Goal: Check status: Check status

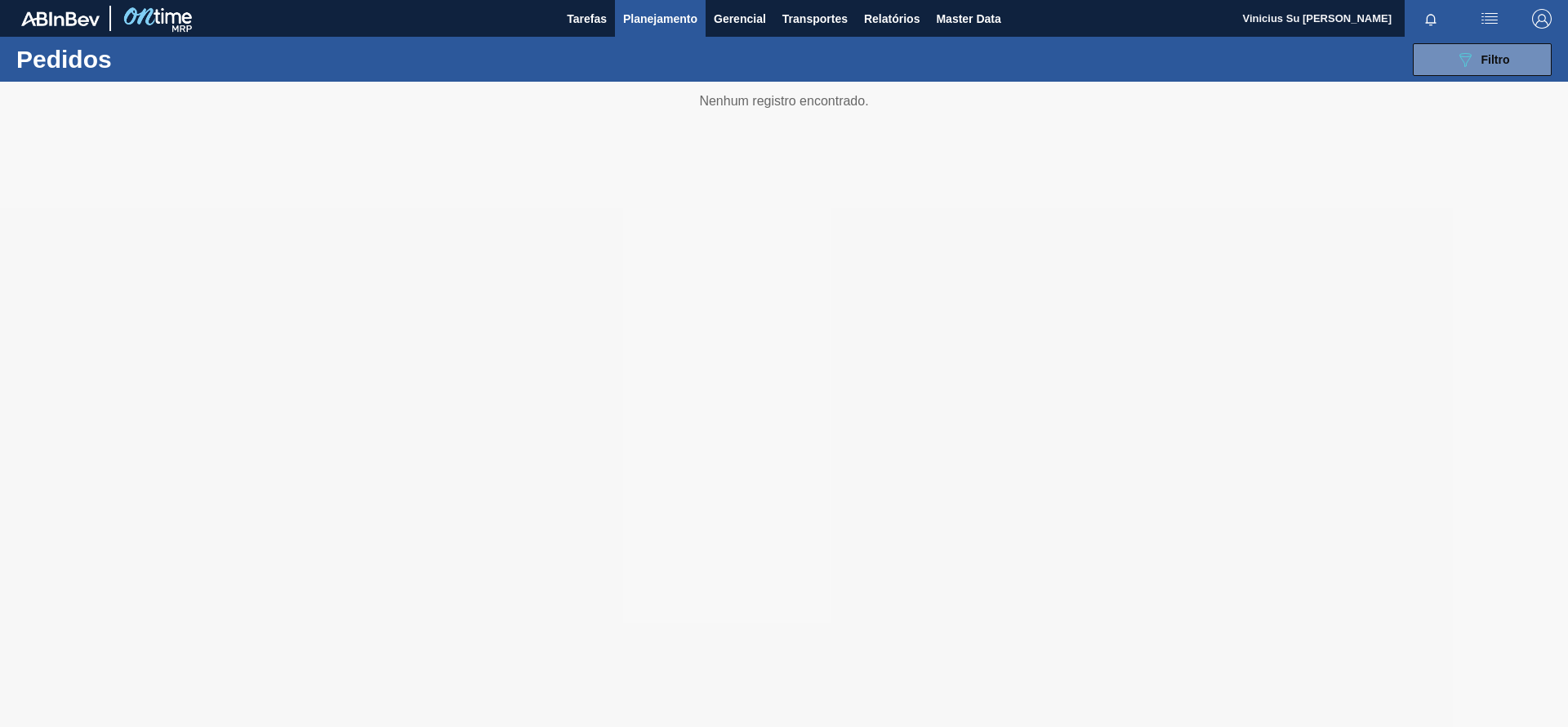
click at [659, 24] on span "Planejamento" at bounding box center [660, 18] width 74 height 19
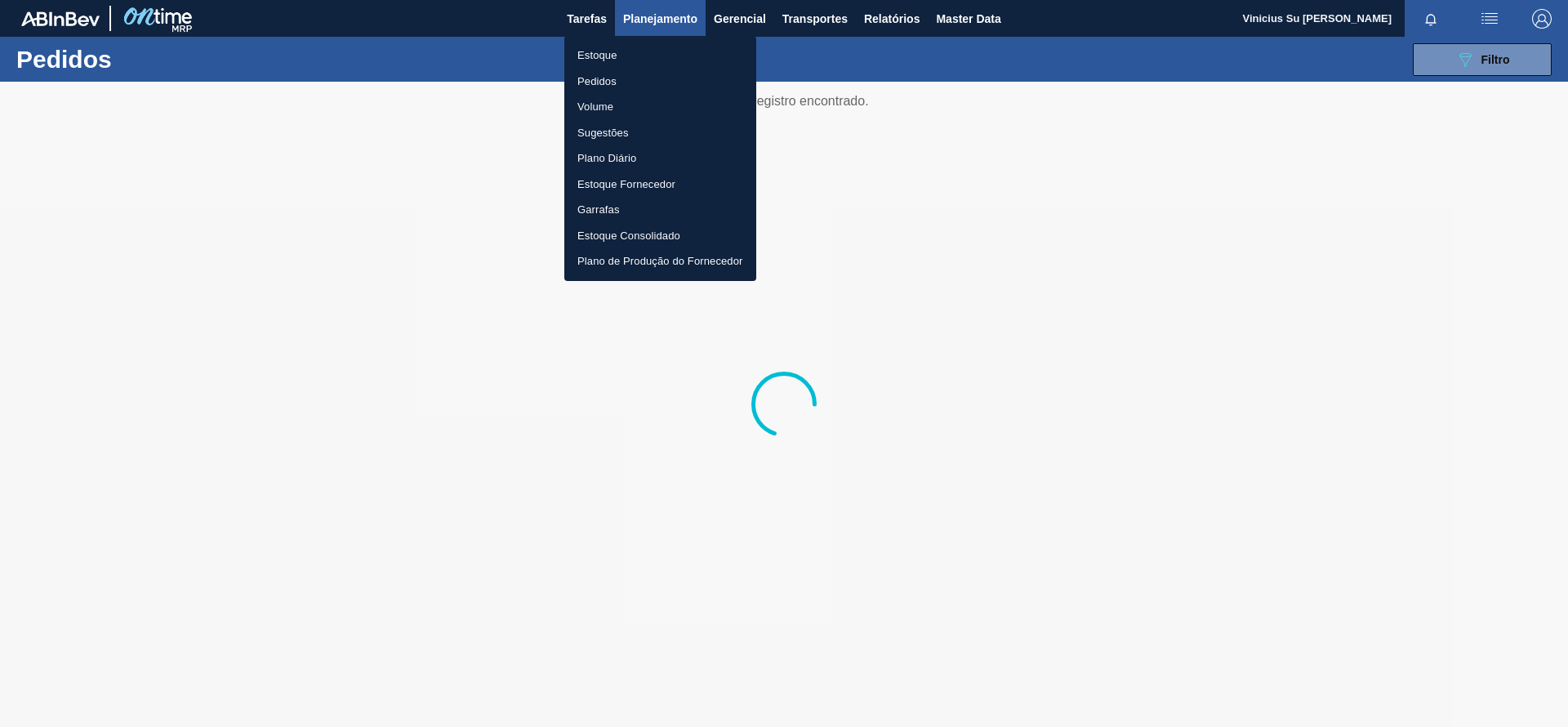
click at [602, 53] on li "Estoque" at bounding box center [660, 55] width 192 height 26
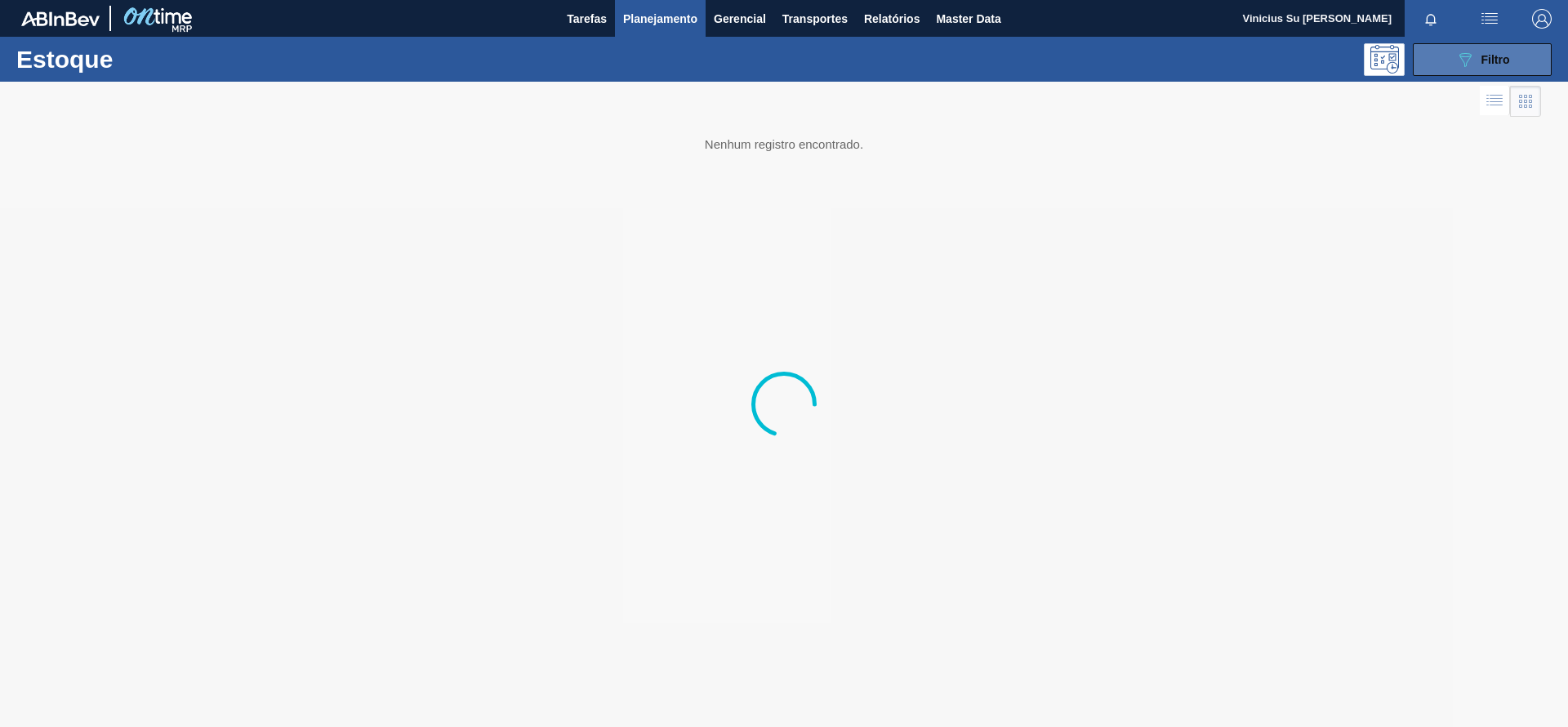
click at [1532, 63] on button "089F7B8B-B2A5-4AFE-B5C0-19BA573D28AC Filtro" at bounding box center [1482, 60] width 139 height 33
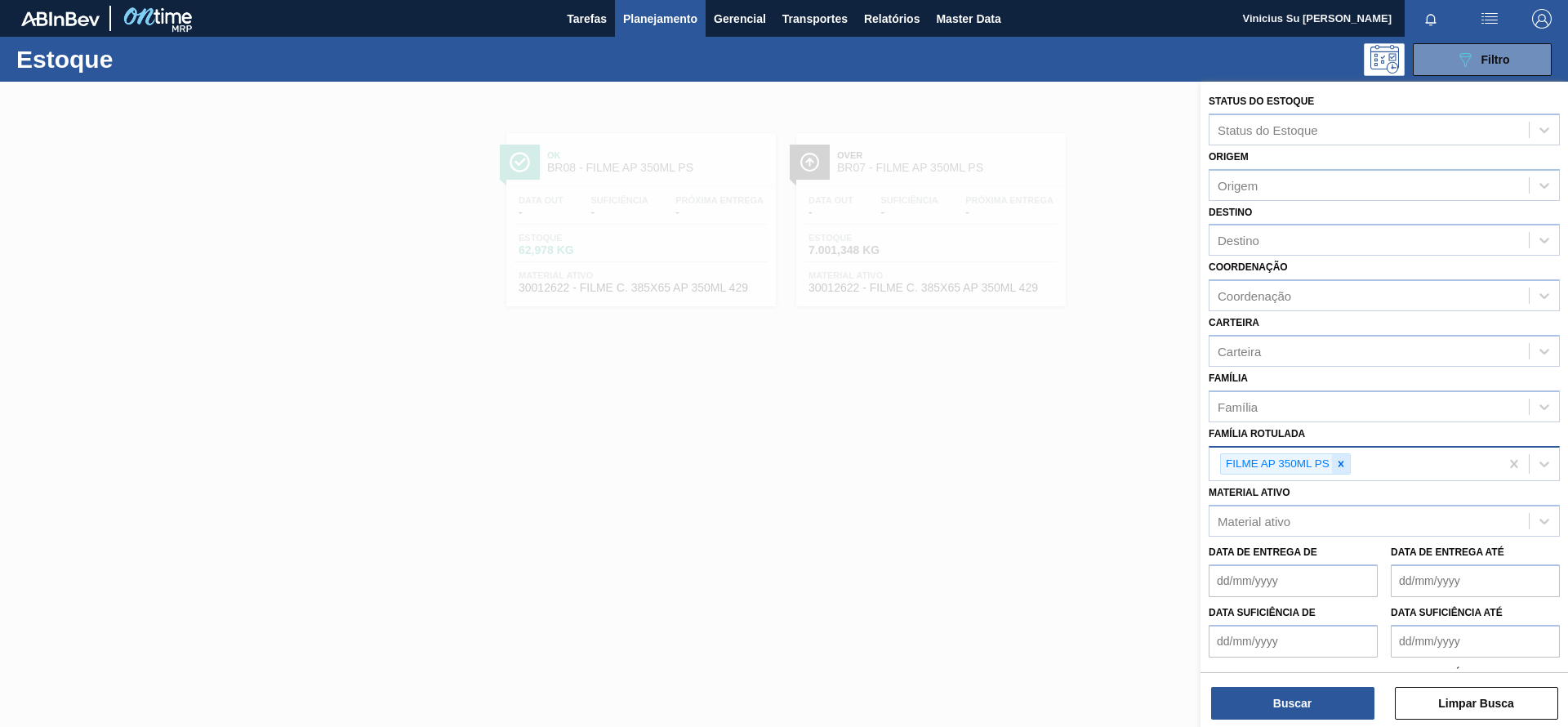
click at [1344, 467] on icon at bounding box center [1341, 464] width 12 height 12
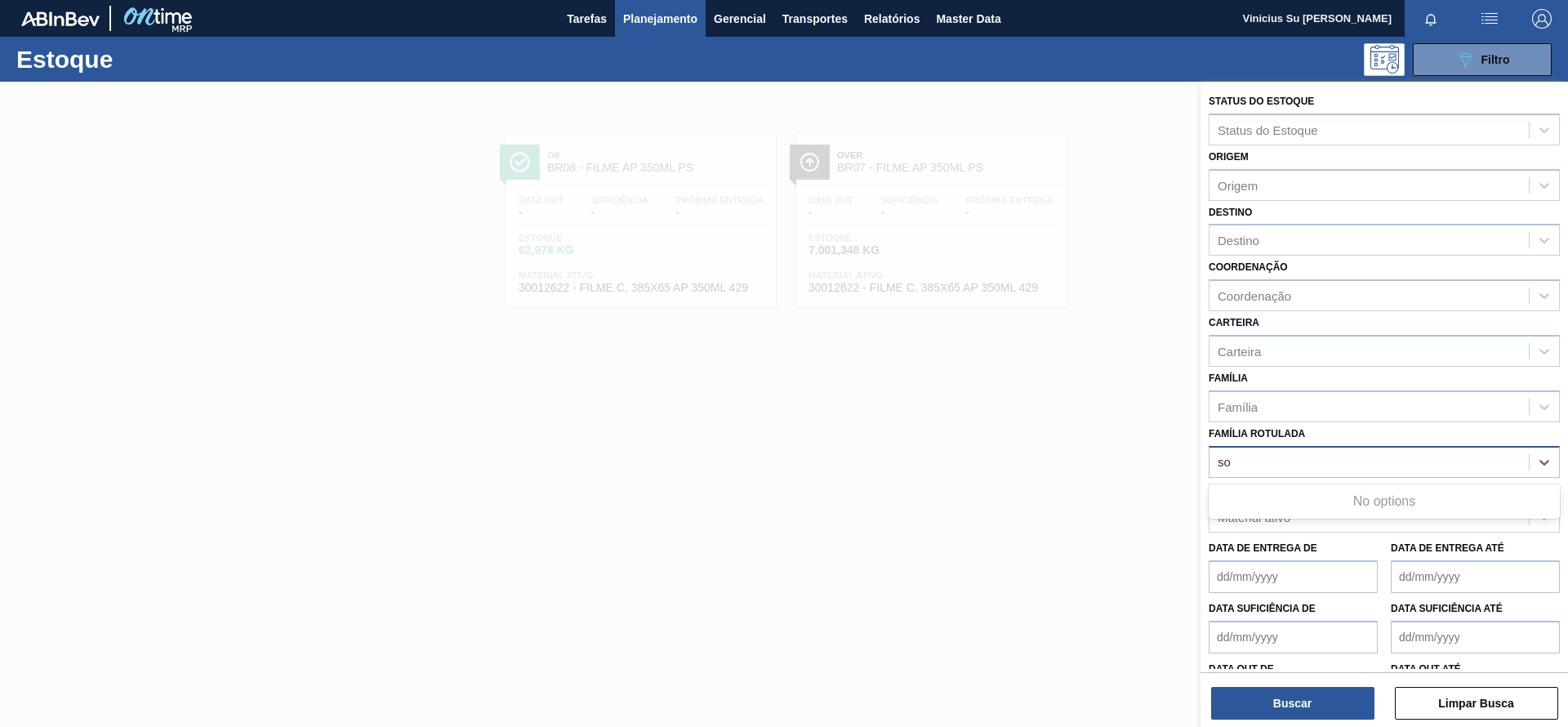
type Rotulada "s"
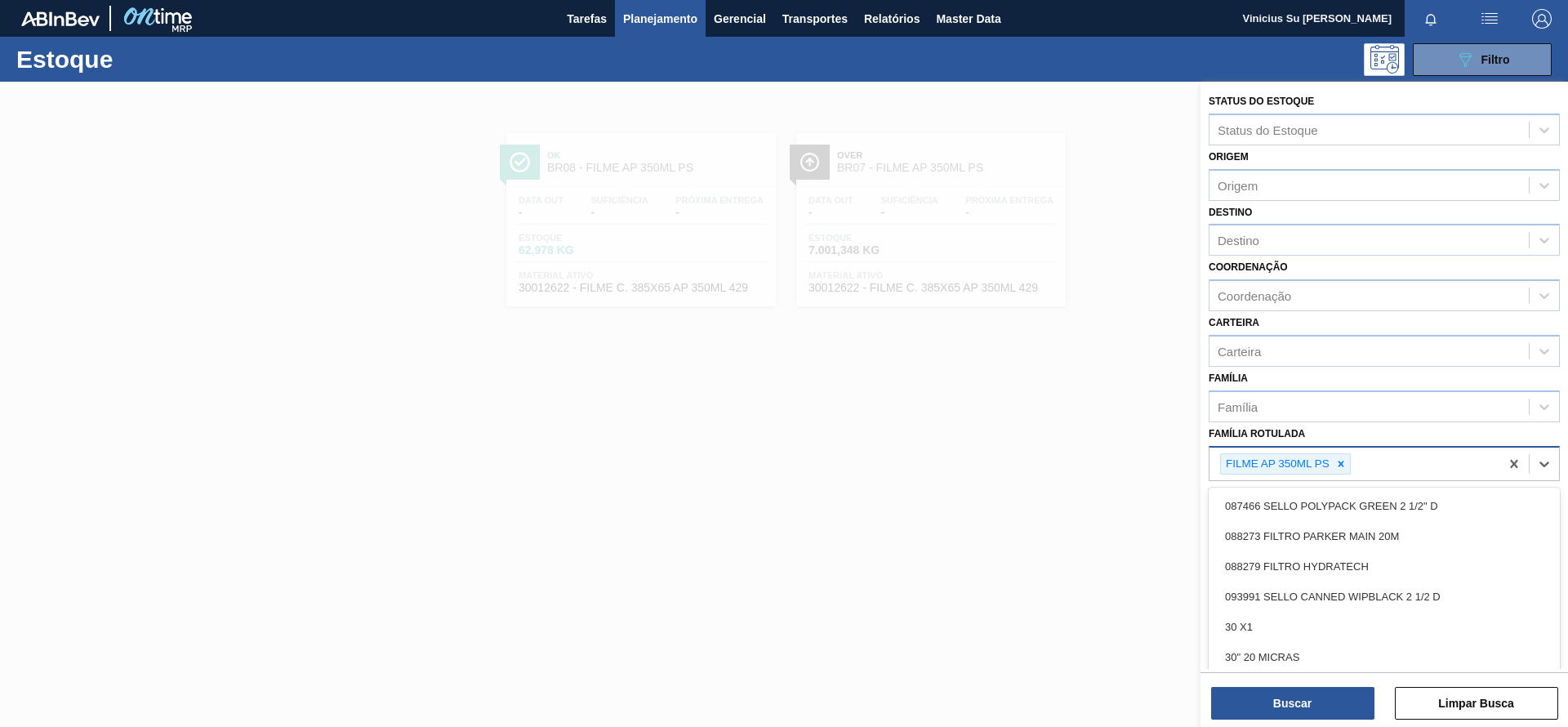
click at [1345, 472] on div at bounding box center [1340, 464] width 18 height 20
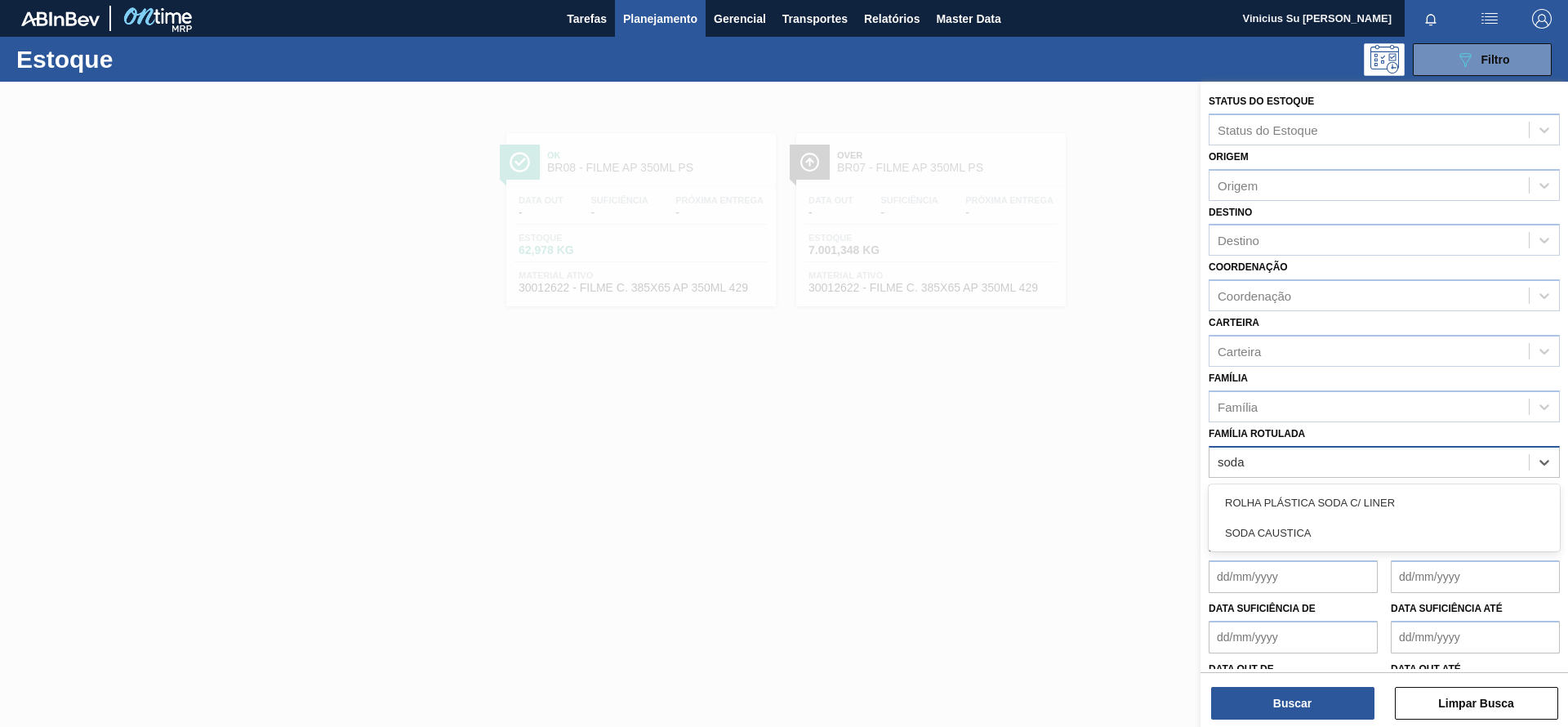
type Rotulada "soda c"
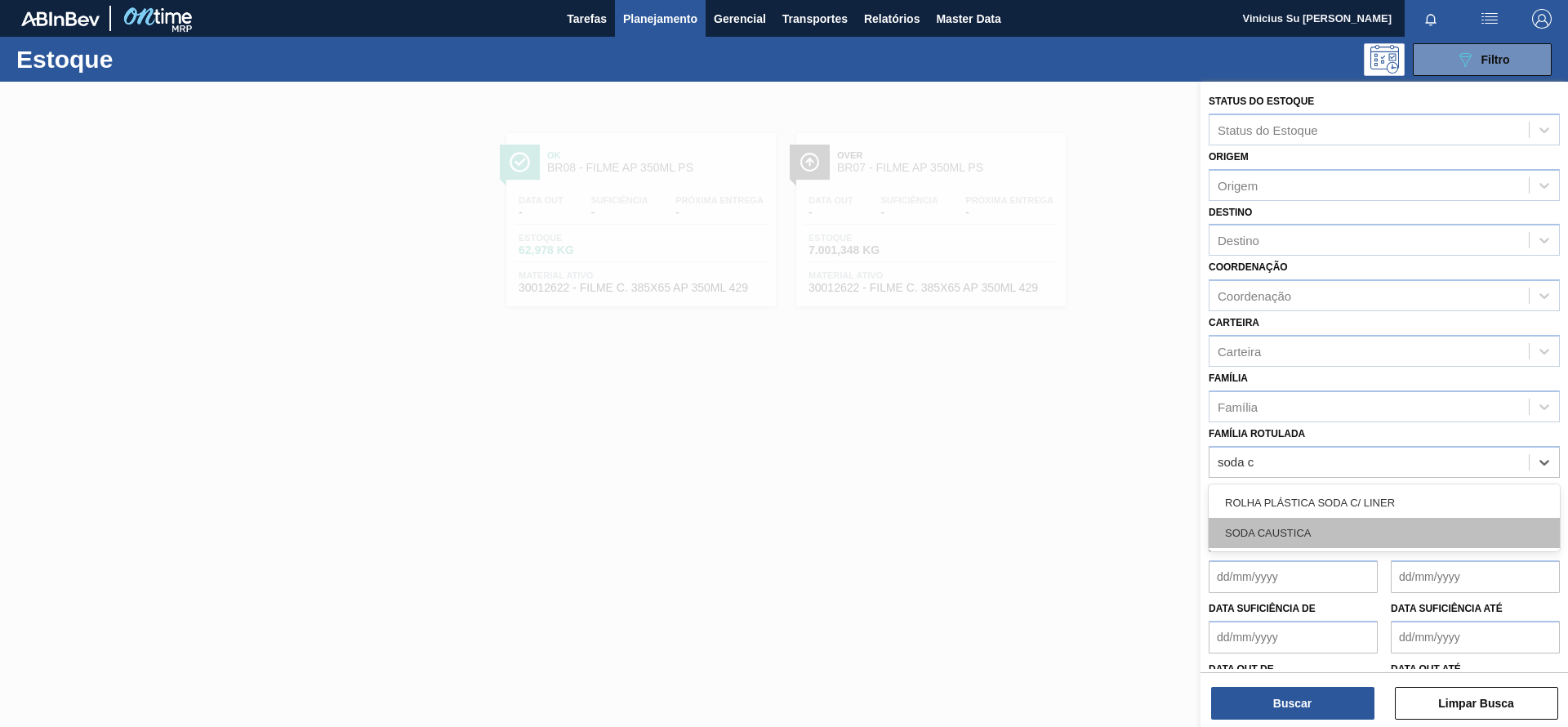
click at [1350, 537] on div "SODA CAUSTICA" at bounding box center [1385, 533] width 351 height 30
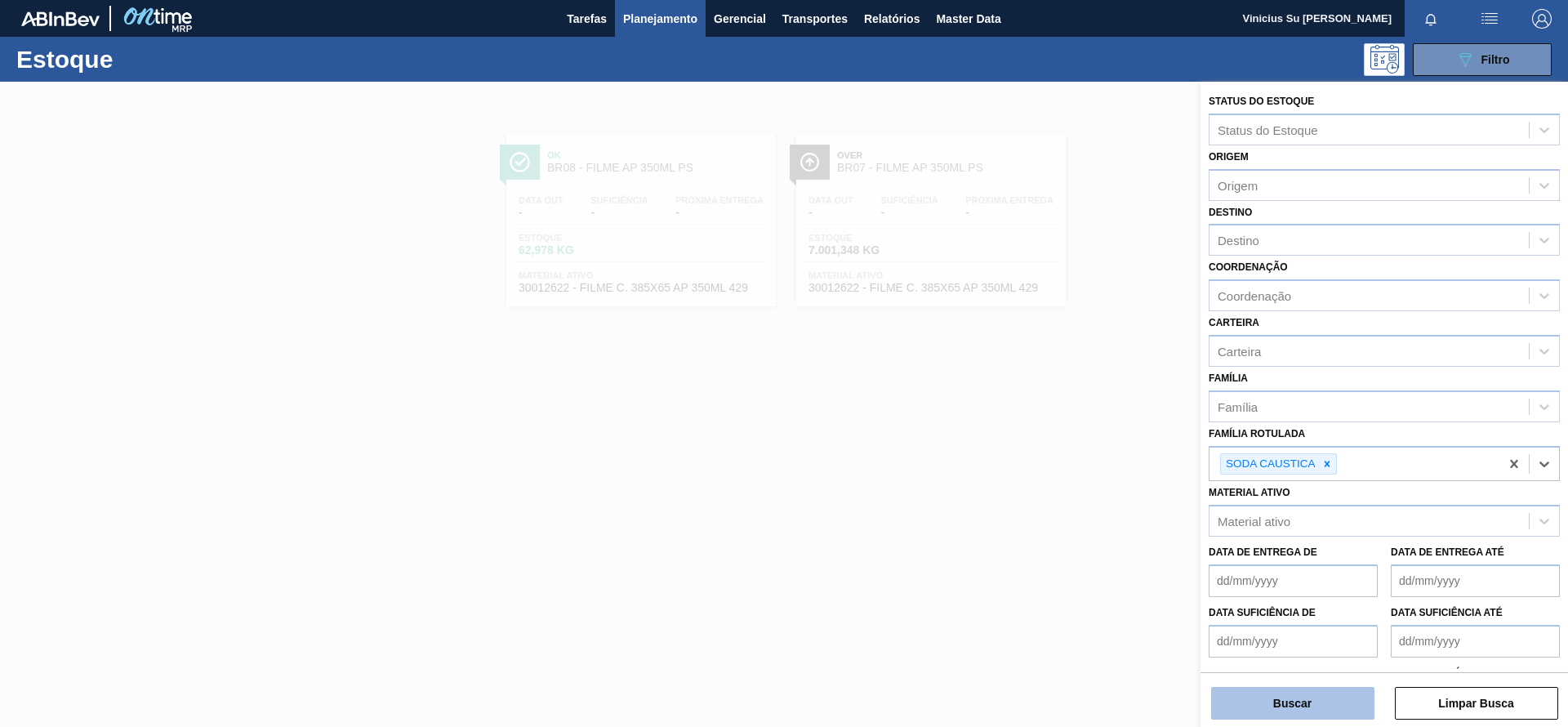
click at [1286, 719] on button "Buscar" at bounding box center [1293, 703] width 163 height 33
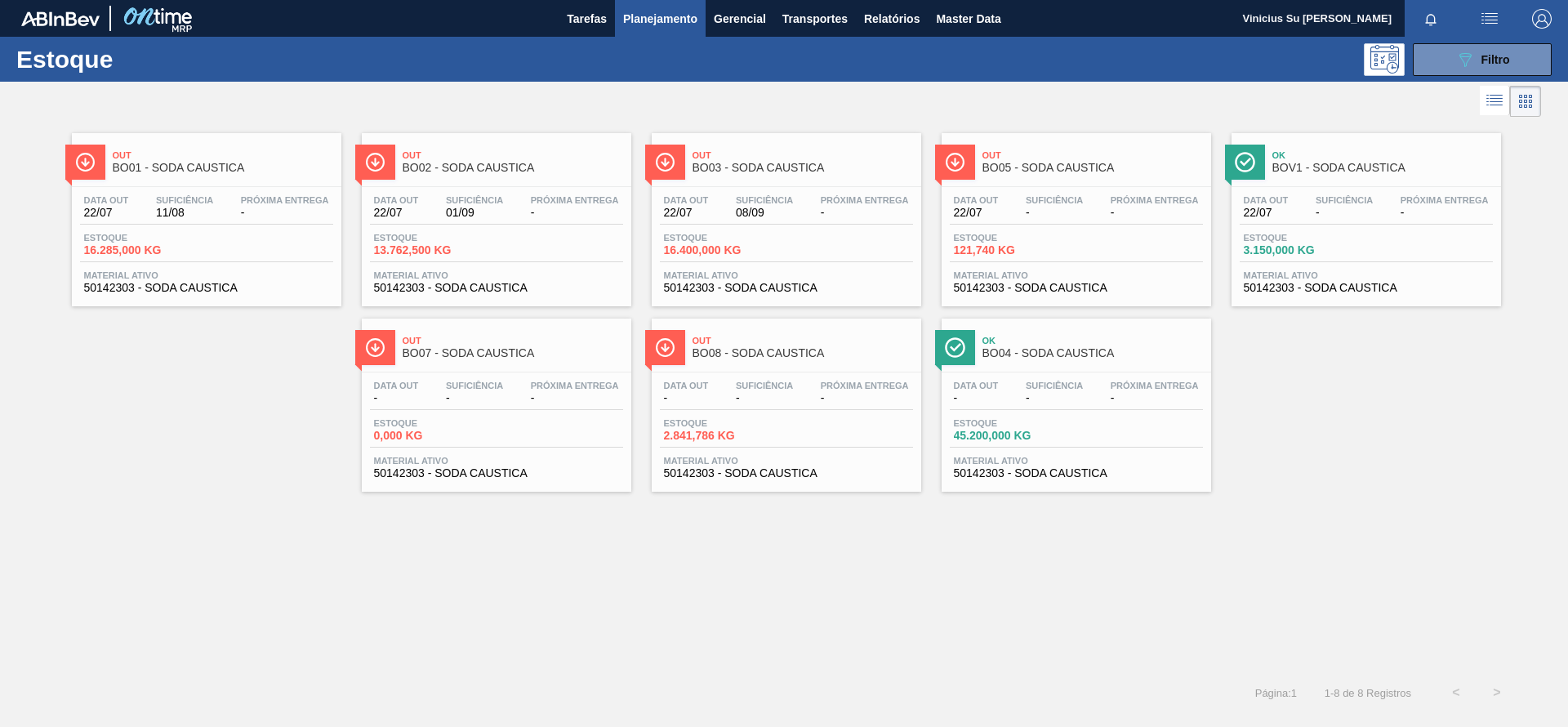
click at [1294, 514] on div "Out BO01 - SODA CAUSTICA Data out 22/07 Suficiência 11/08 Próxima Entrega - Est…" at bounding box center [784, 397] width 1568 height 551
drag, startPoint x: 1312, startPoint y: 572, endPoint x: 1335, endPoint y: 464, distance: 110.4
click at [1313, 572] on div "Out BO01 - SODA CAUSTICA Data out 22/07 Suficiência 11/08 Próxima Entrega - Est…" at bounding box center [784, 397] width 1568 height 551
click at [1335, 458] on div "Out BO01 - SODA CAUSTICA Data out 22/07 Suficiência 11/08 Próxima Entrega - Est…" at bounding box center [784, 306] width 1568 height 371
click at [1313, 550] on div "Out BO01 - SODA CAUSTICA Data out 22/07 Suficiência 11/08 Próxima Entrega - Est…" at bounding box center [784, 397] width 1568 height 551
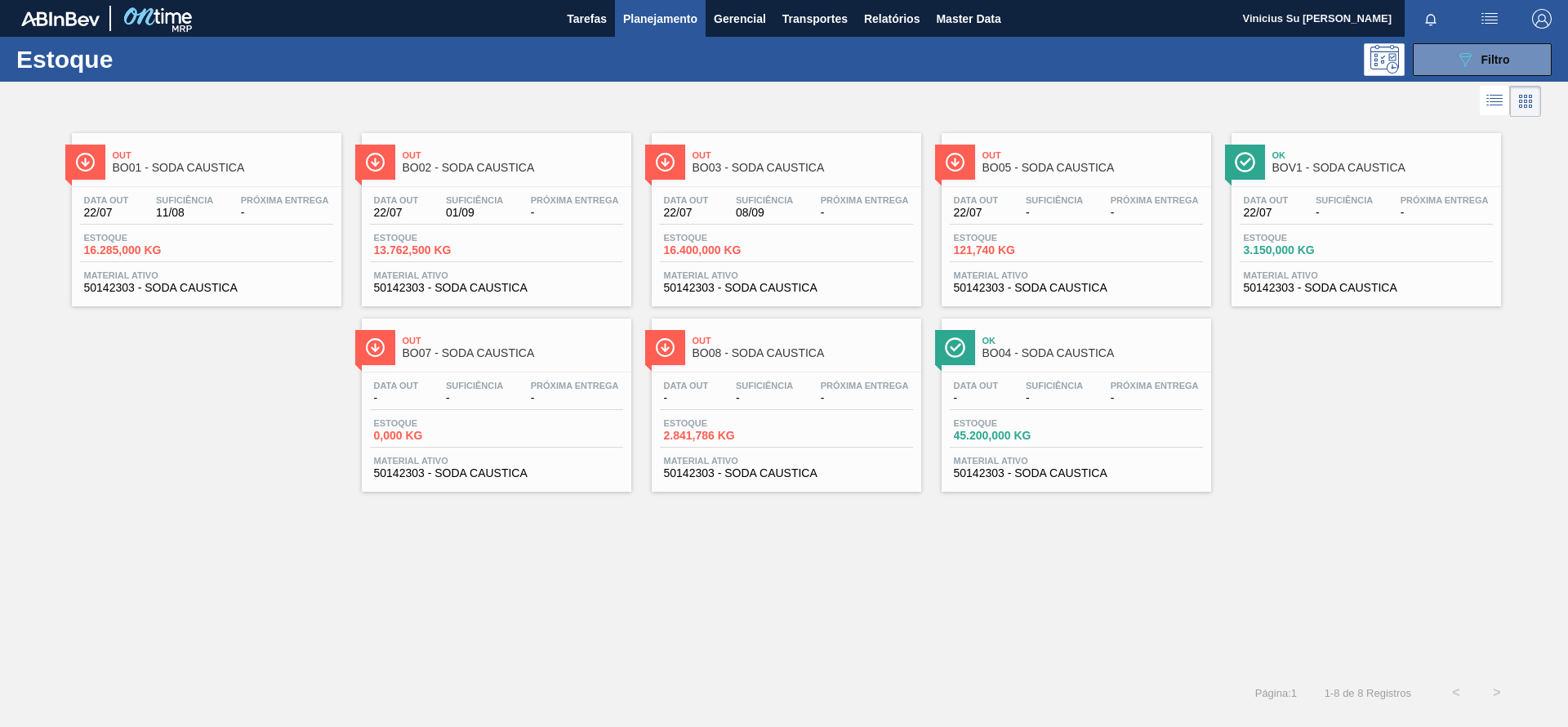
click at [1322, 466] on div "Out BO01 - SODA CAUSTICA Data out 22/07 Suficiência 11/08 Próxima Entrega - Est…" at bounding box center [784, 306] width 1568 height 371
drag, startPoint x: 1313, startPoint y: 535, endPoint x: 1326, endPoint y: 450, distance: 86.0
click at [1314, 528] on div "Out BO01 - SODA CAUSTICA Data out 22/07 Suficiência 11/08 Próxima Entrega - Est…" at bounding box center [784, 397] width 1568 height 551
click at [1326, 450] on div "Out BO01 - SODA CAUSTICA Data out 22/07 Suficiência 11/08 Próxima Entrega - Est…" at bounding box center [784, 306] width 1568 height 371
drag, startPoint x: 1334, startPoint y: 166, endPoint x: 1404, endPoint y: 373, distance: 218.5
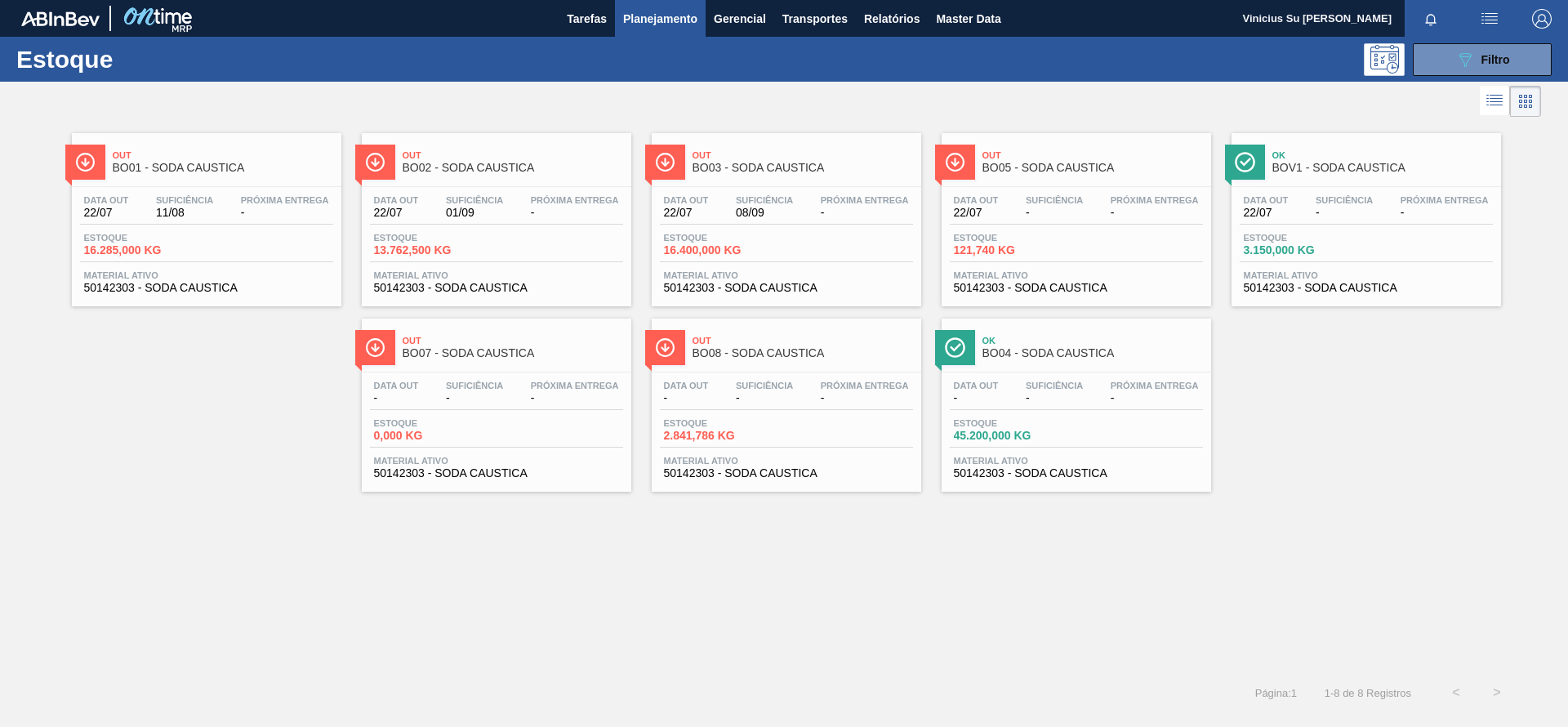
click at [1408, 373] on div "Out BO01 - SODA CAUSTICA Data out 22/07 Suficiência 11/08 Próxima Entrega - Est…" at bounding box center [784, 306] width 1568 height 371
click at [249, 387] on div "Out BO01 - SODA CAUSTICA Data out 22/07 Suficiência 11/08 Próxima Entrega - Est…" at bounding box center [784, 306] width 1568 height 371
